Goal: Information Seeking & Learning: Check status

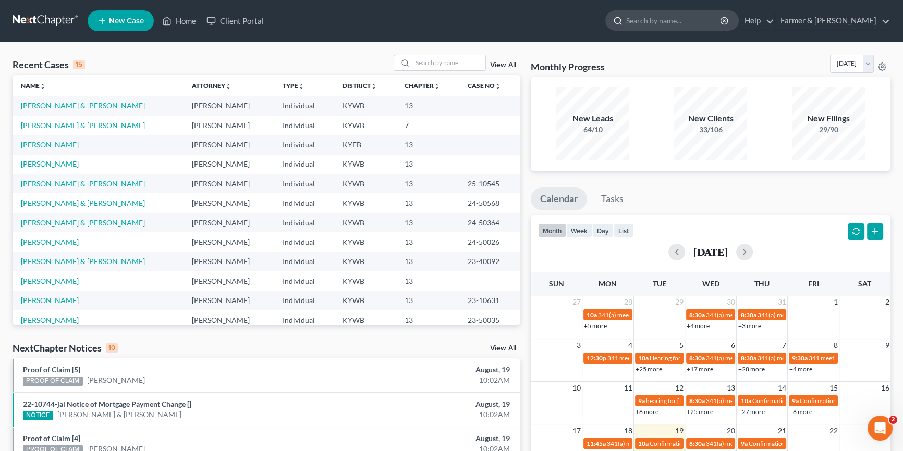
click at [673, 21] on input "search" at bounding box center [673, 20] width 95 height 19
click at [691, 21] on input "search" at bounding box center [673, 20] width 95 height 19
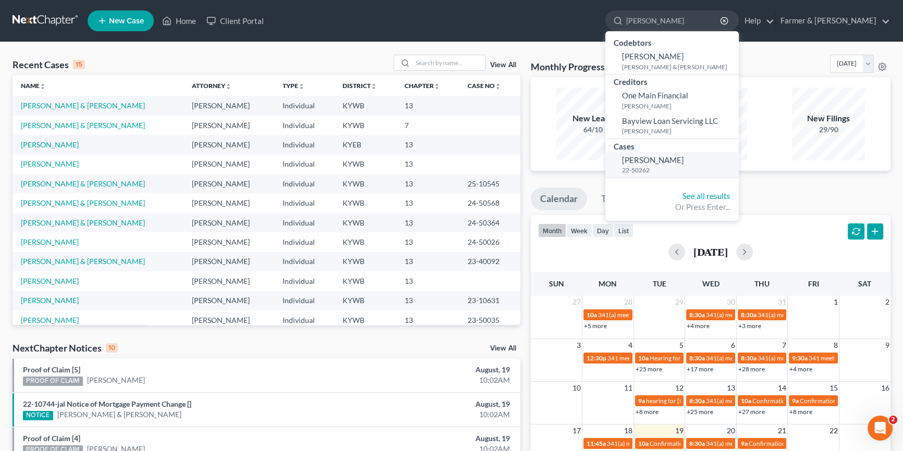
type input "[PERSON_NAME]"
click at [677, 157] on span "[PERSON_NAME]" at bounding box center [653, 159] width 62 height 9
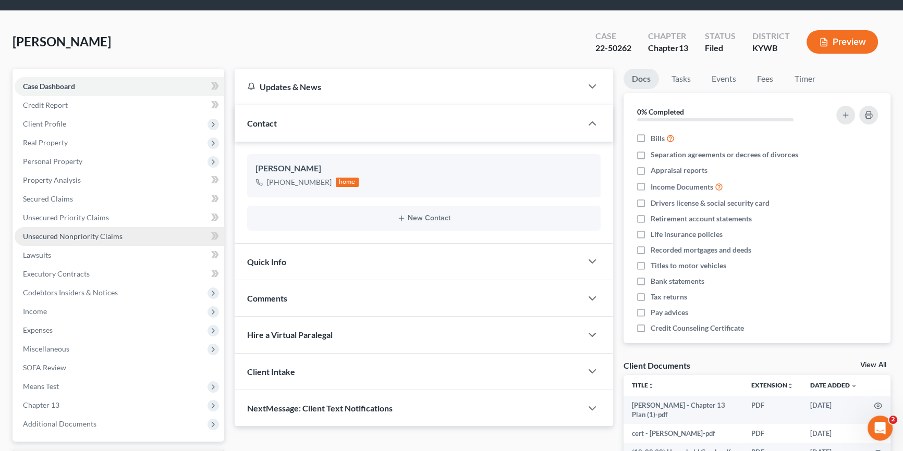
scroll to position [31, 0]
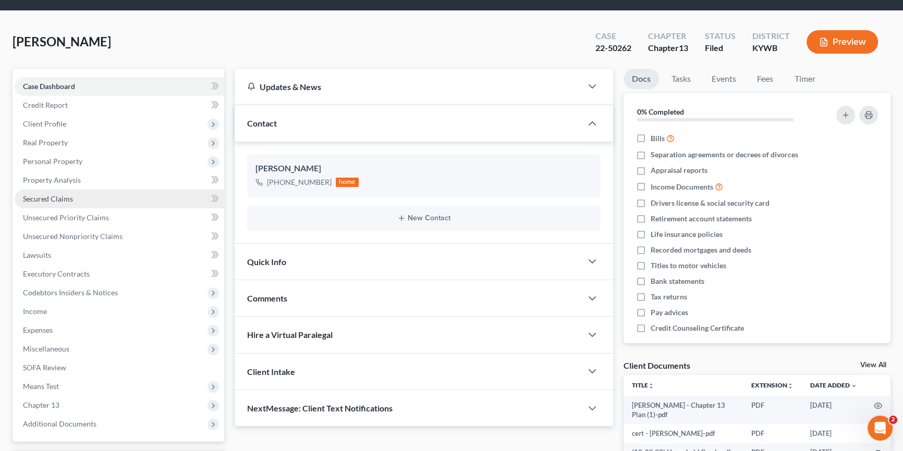
click at [73, 199] on link "Secured Claims" at bounding box center [120, 199] width 210 height 19
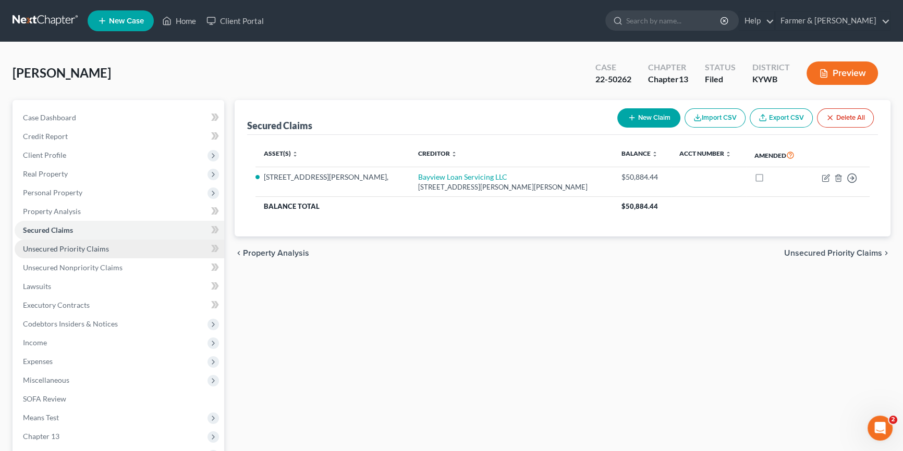
click at [76, 248] on span "Unsecured Priority Claims" at bounding box center [66, 248] width 86 height 9
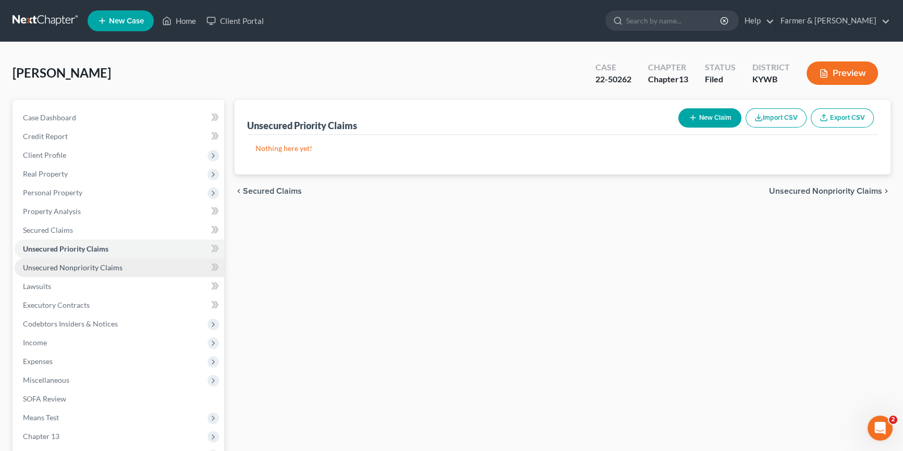
click at [76, 268] on span "Unsecured Nonpriority Claims" at bounding box center [73, 267] width 100 height 9
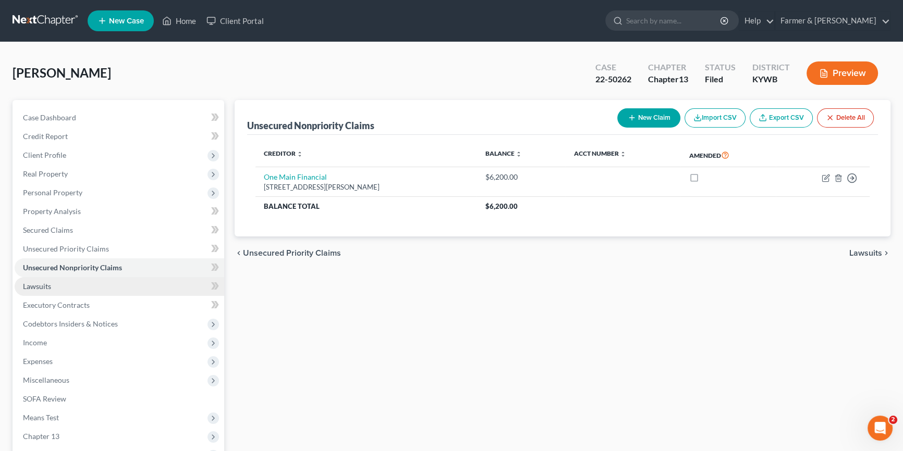
click at [60, 287] on link "Lawsuits" at bounding box center [120, 286] width 210 height 19
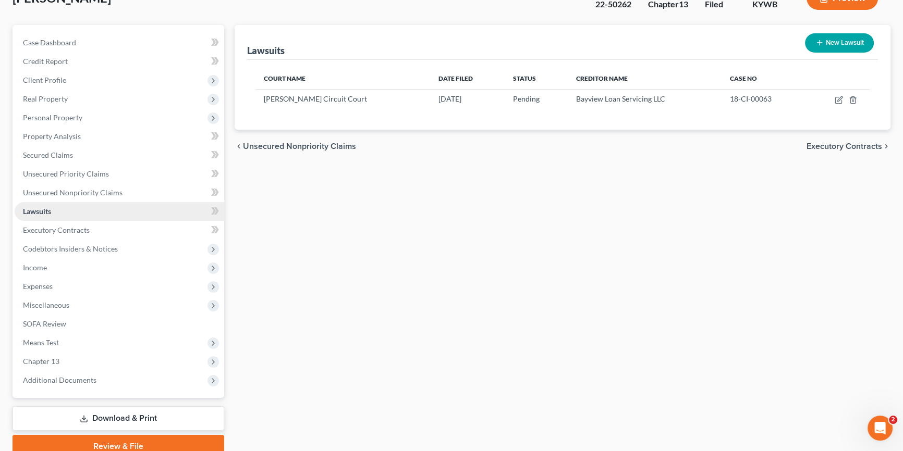
scroll to position [79, 0]
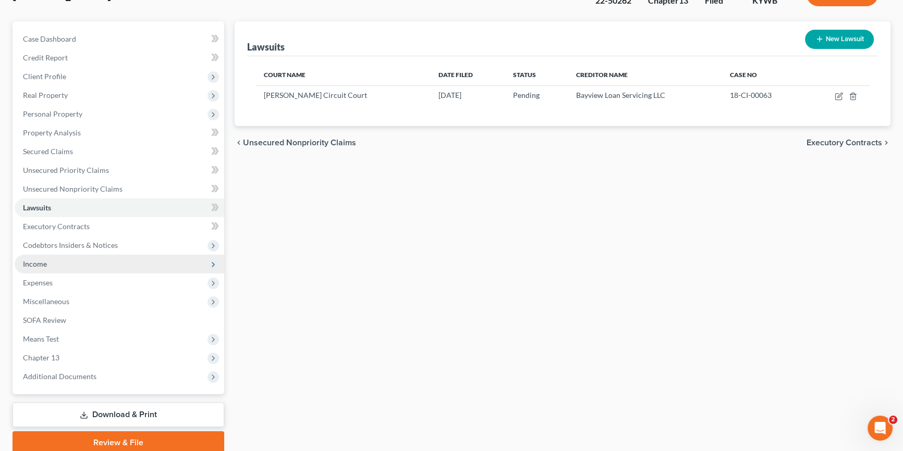
click at [56, 264] on span "Income" at bounding box center [120, 264] width 210 height 19
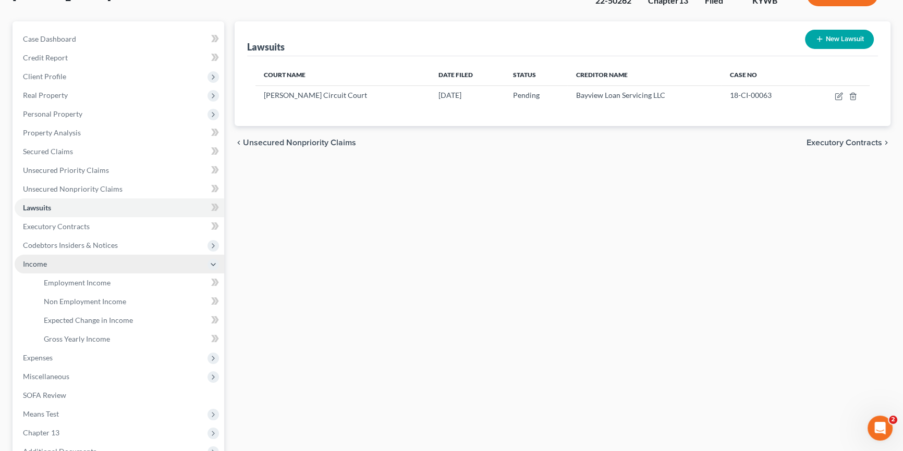
click at [56, 264] on span "Income" at bounding box center [120, 264] width 210 height 19
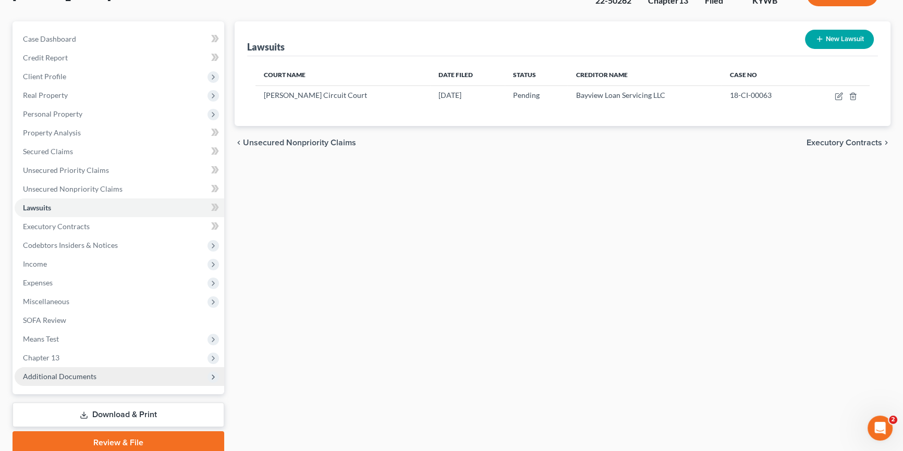
click at [77, 374] on span "Additional Documents" at bounding box center [59, 376] width 73 height 9
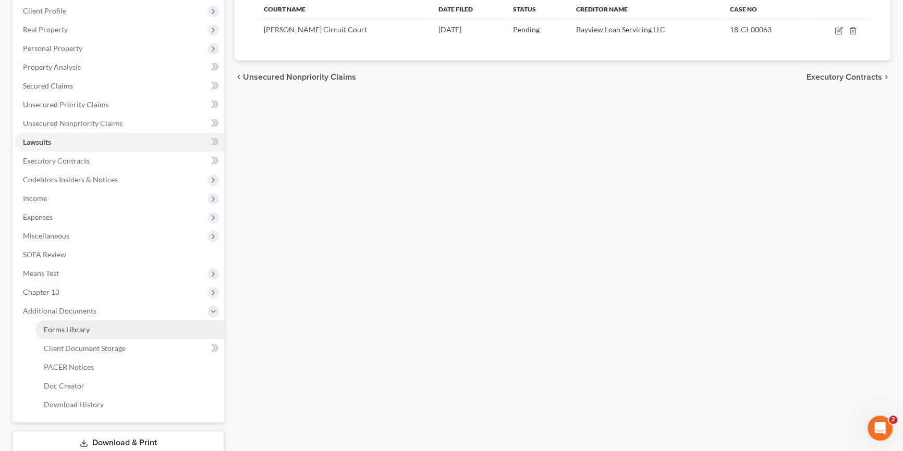
scroll to position [157, 0]
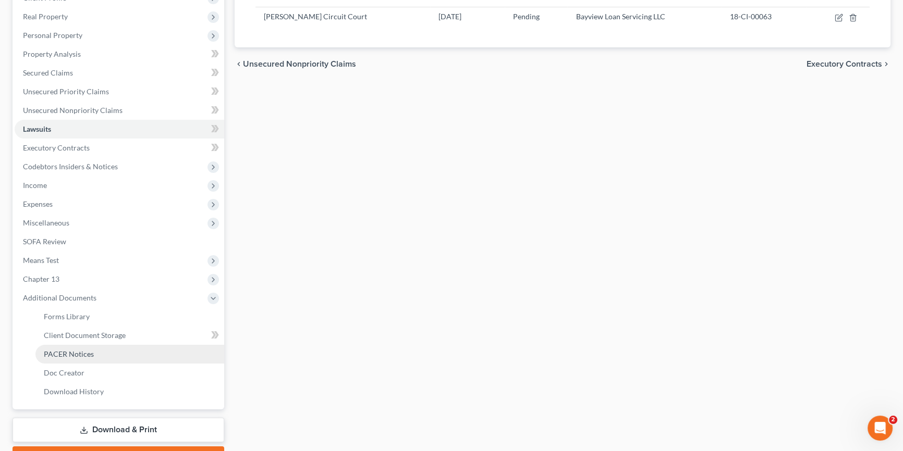
click at [88, 354] on span "PACER Notices" at bounding box center [69, 354] width 50 height 9
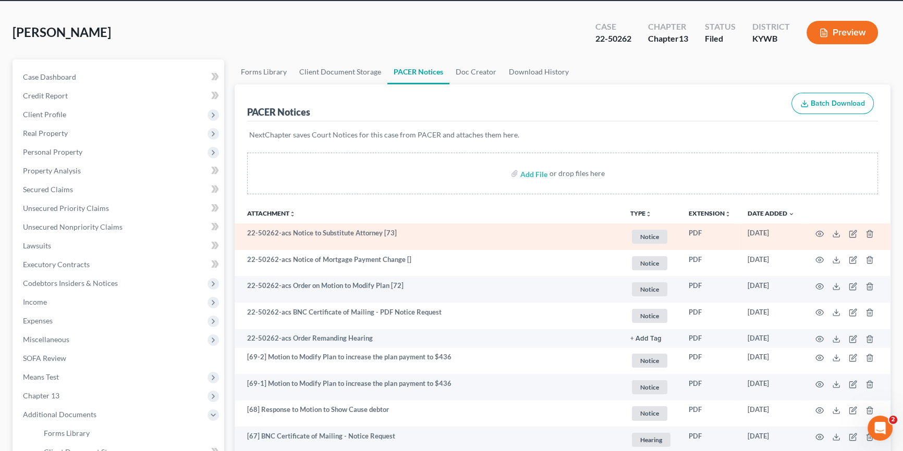
scroll to position [47, 0]
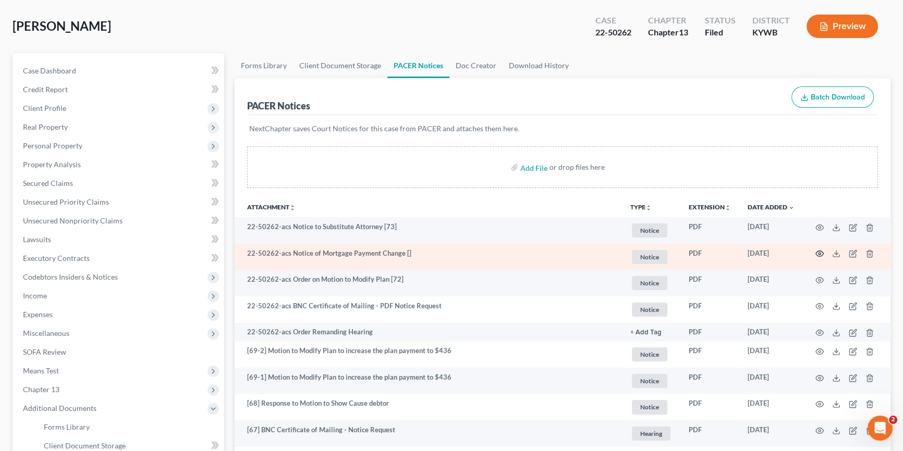
click at [819, 250] on icon "button" at bounding box center [819, 254] width 8 height 8
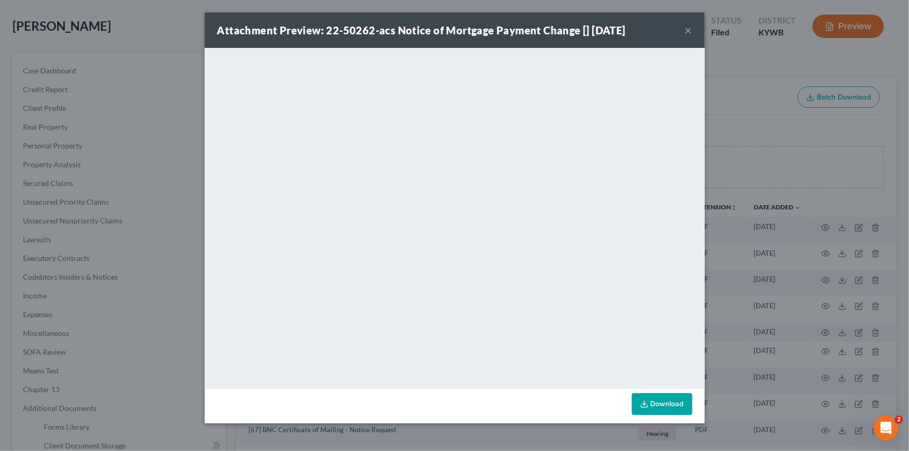
click at [687, 29] on button "×" at bounding box center [688, 30] width 7 height 13
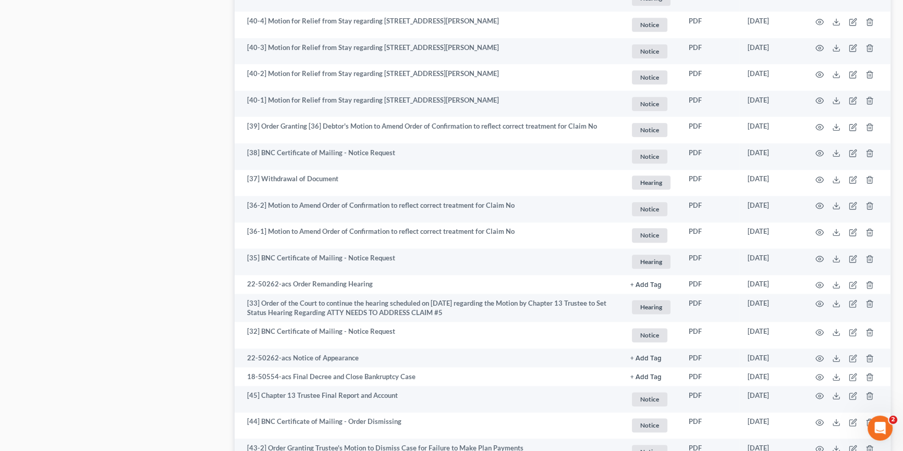
scroll to position [1585, 0]
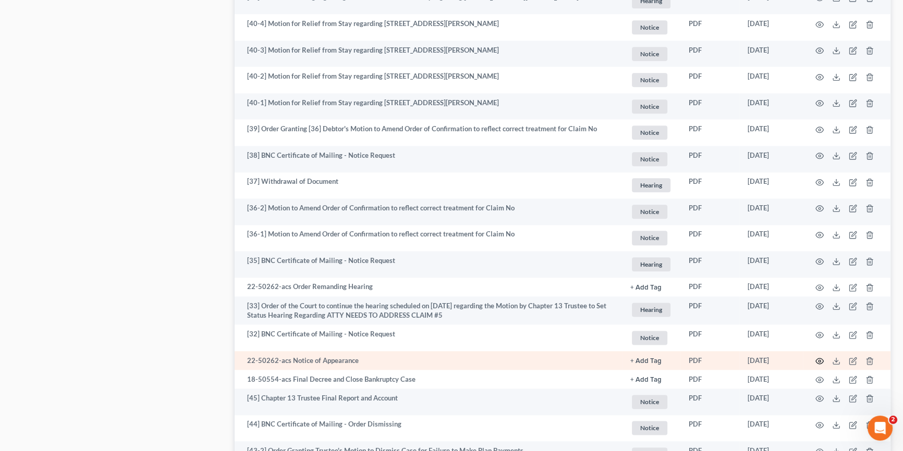
click at [820, 358] on icon "button" at bounding box center [819, 361] width 8 height 8
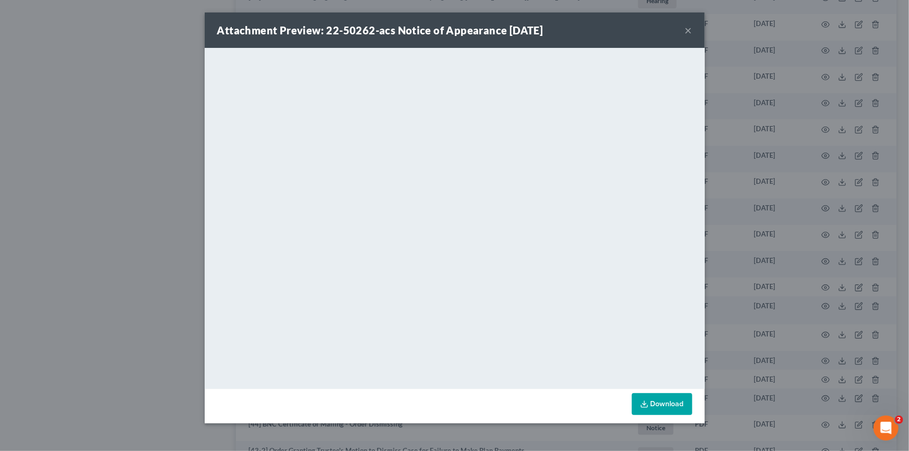
click at [688, 29] on button "×" at bounding box center [688, 30] width 7 height 13
